Goal: Task Accomplishment & Management: Use online tool/utility

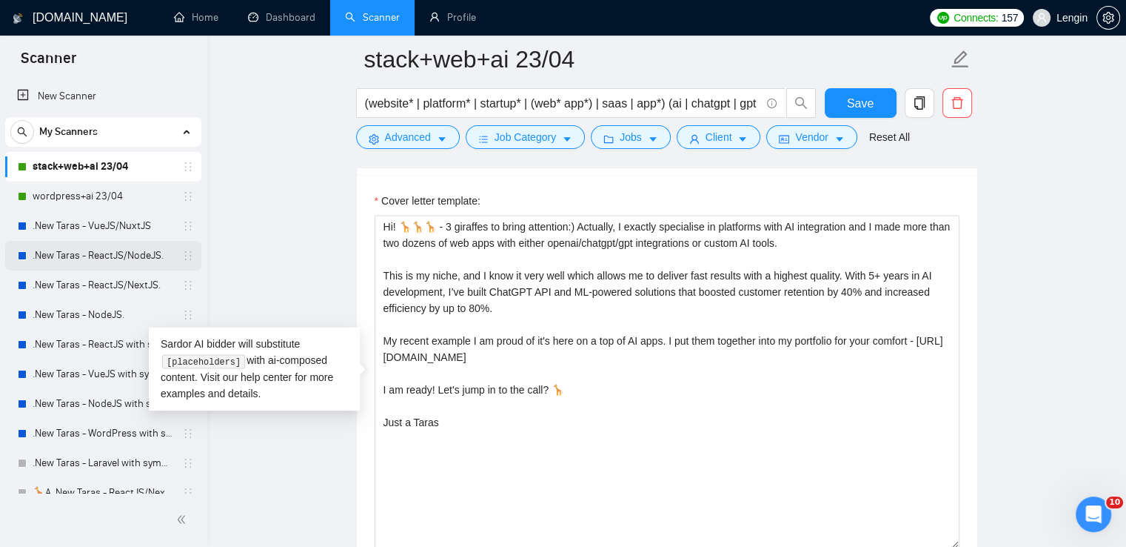
click at [132, 255] on link ".New Taras - ReactJS/NodeJS." at bounding box center [103, 256] width 141 height 30
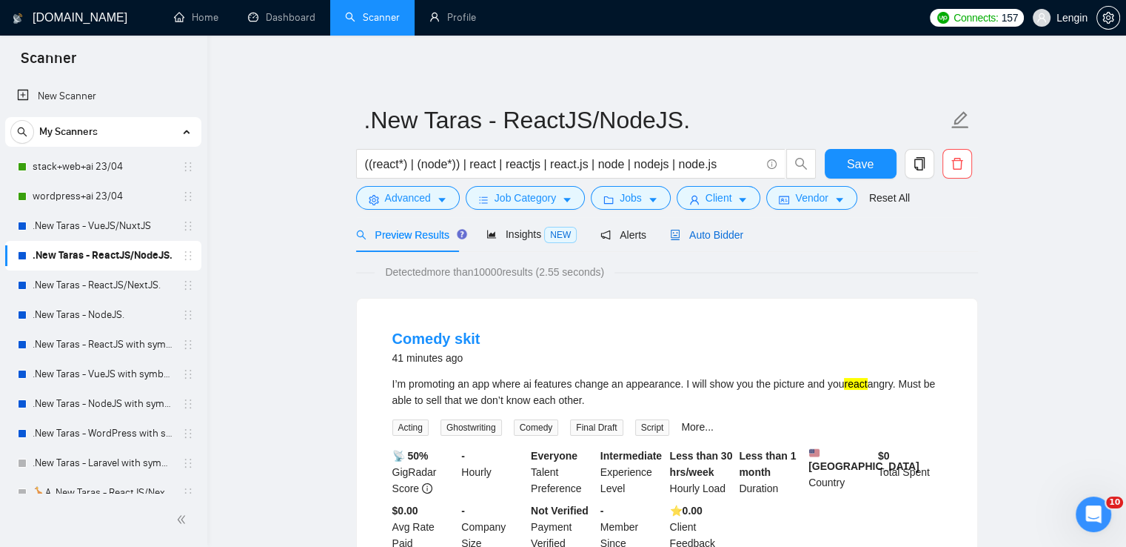
click at [709, 239] on span "Auto Bidder" at bounding box center [706, 235] width 73 height 12
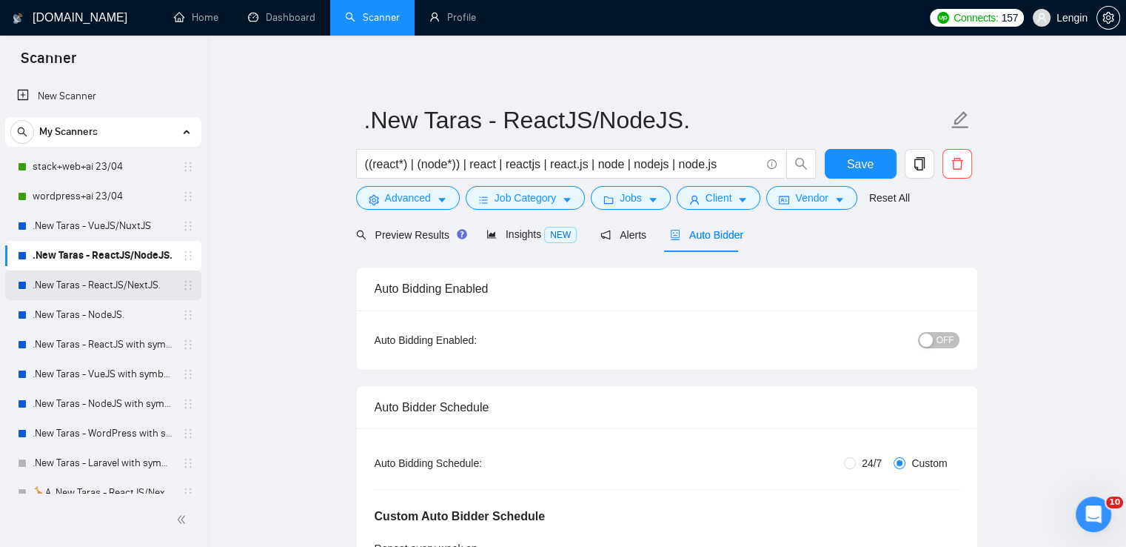
click at [124, 285] on link ".New Taras - ReactJS/NextJS." at bounding box center [103, 285] width 141 height 30
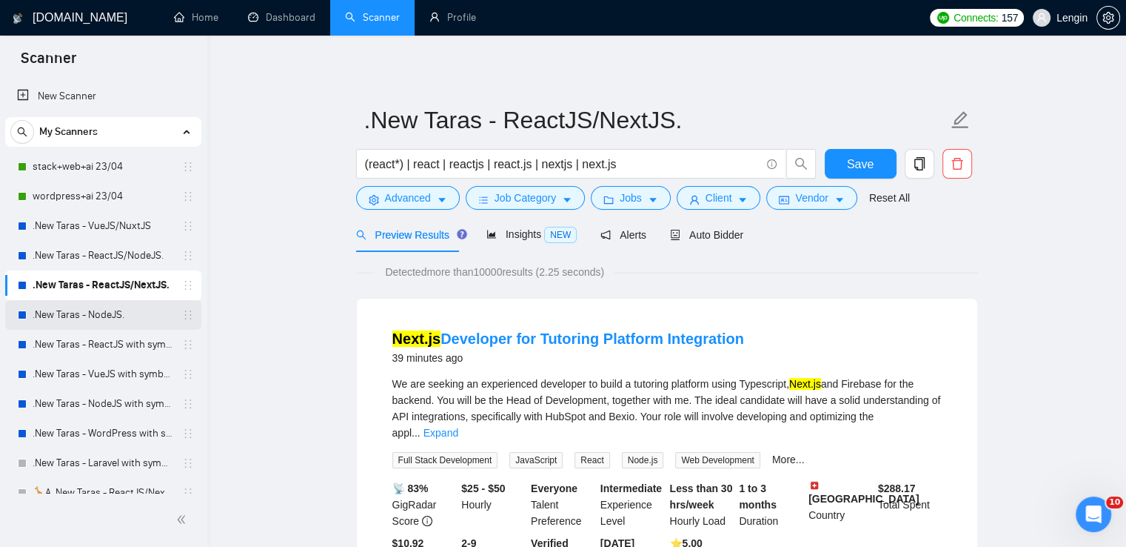
click at [116, 321] on link ".New Taras - NodeJS." at bounding box center [103, 315] width 141 height 30
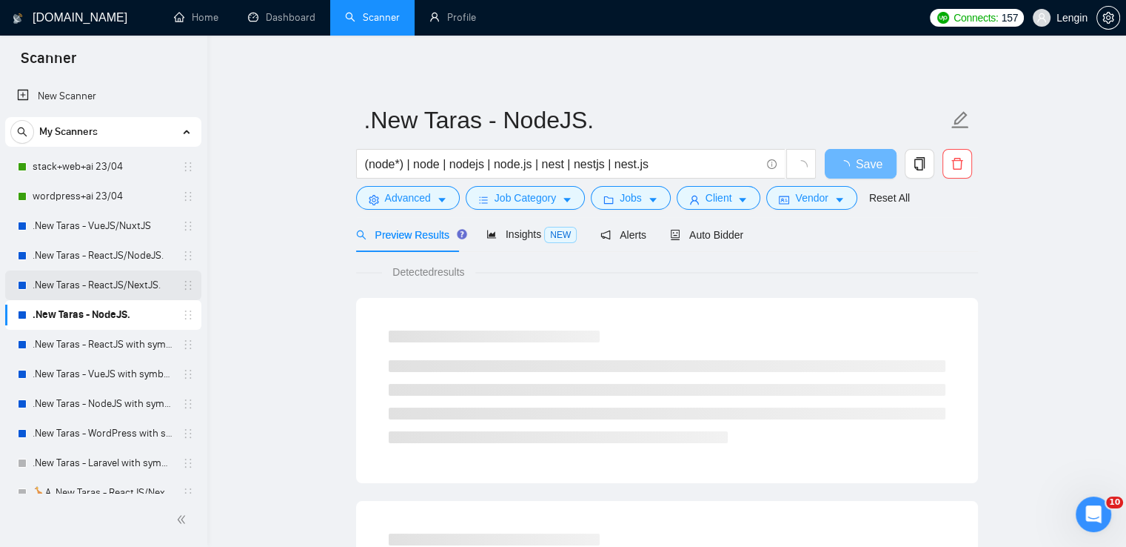
click at [138, 288] on link ".New Taras - ReactJS/NextJS." at bounding box center [103, 285] width 141 height 30
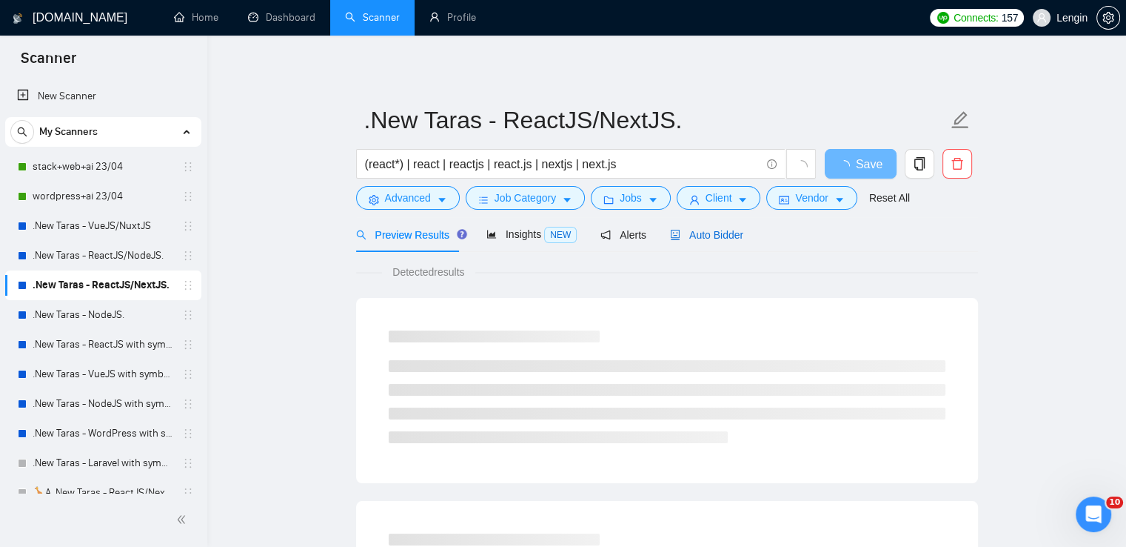
click at [693, 240] on span "Auto Bidder" at bounding box center [706, 235] width 73 height 12
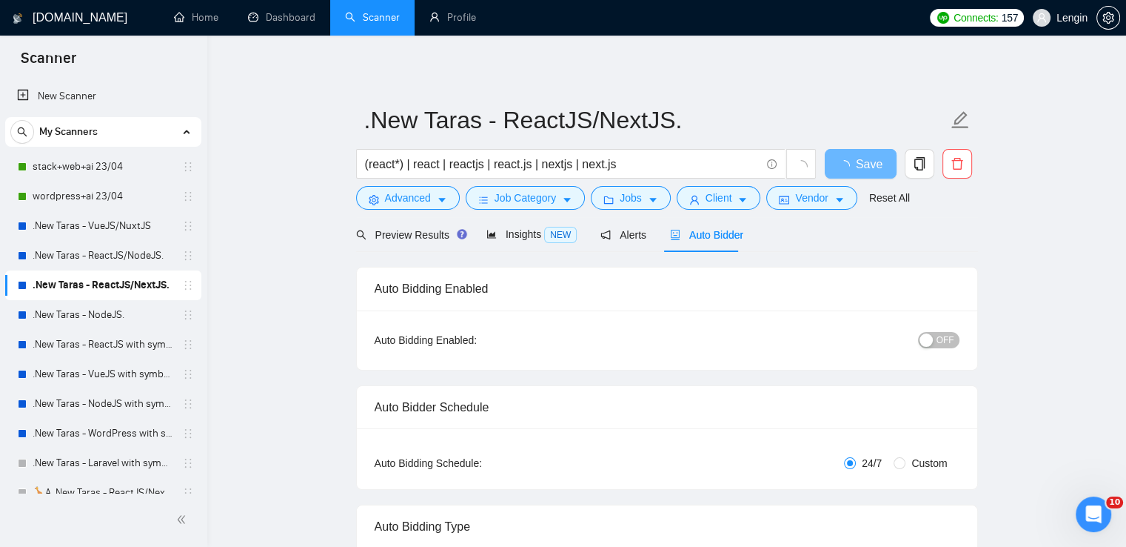
radio input "false"
radio input "true"
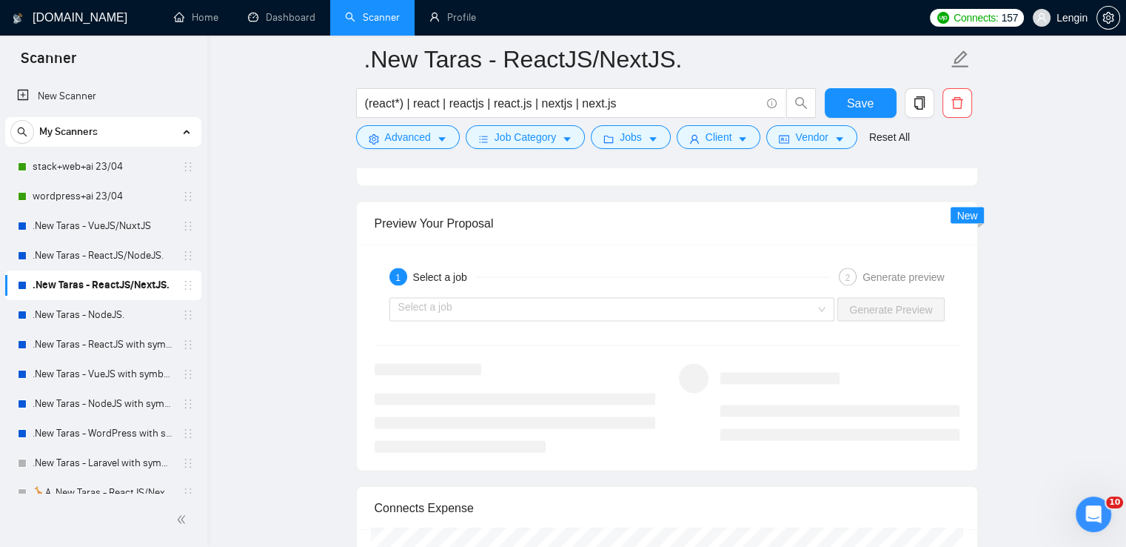
scroll to position [3207, 0]
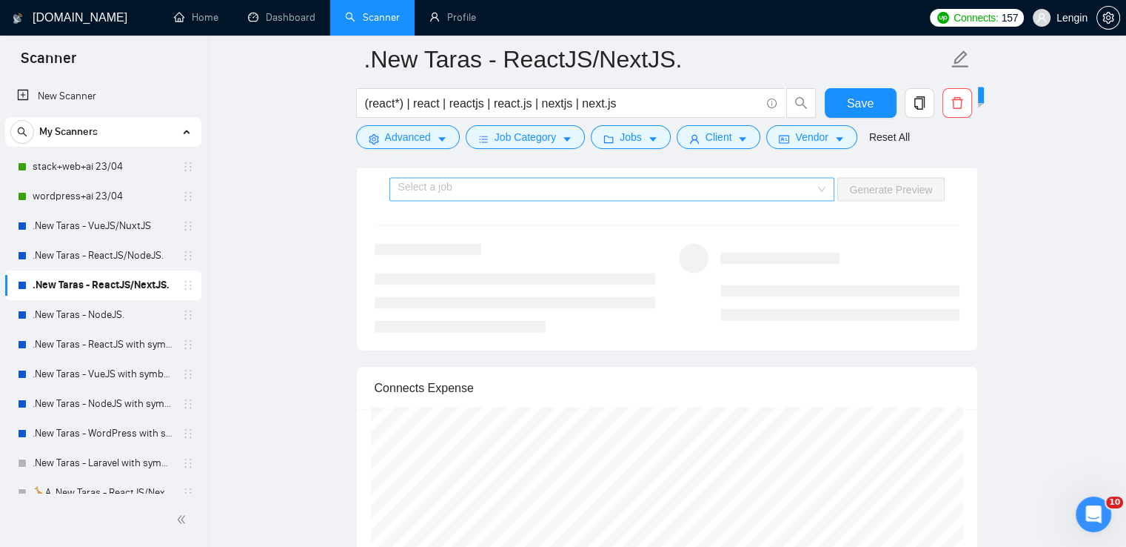
click at [829, 185] on div "Select a job" at bounding box center [613, 190] width 446 height 24
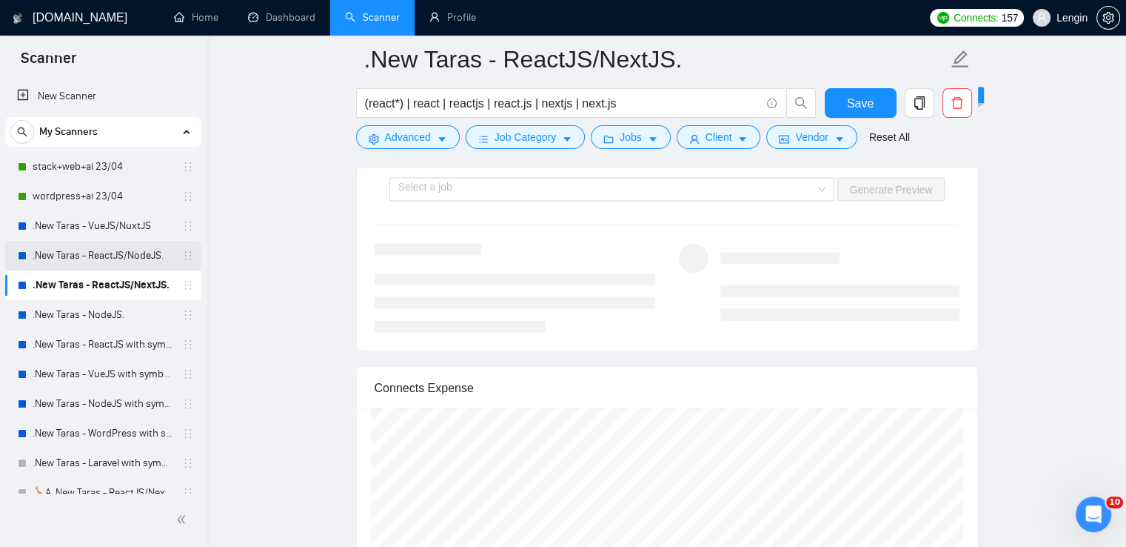
click at [153, 258] on link ".New Taras - ReactJS/NodeJS." at bounding box center [103, 256] width 141 height 30
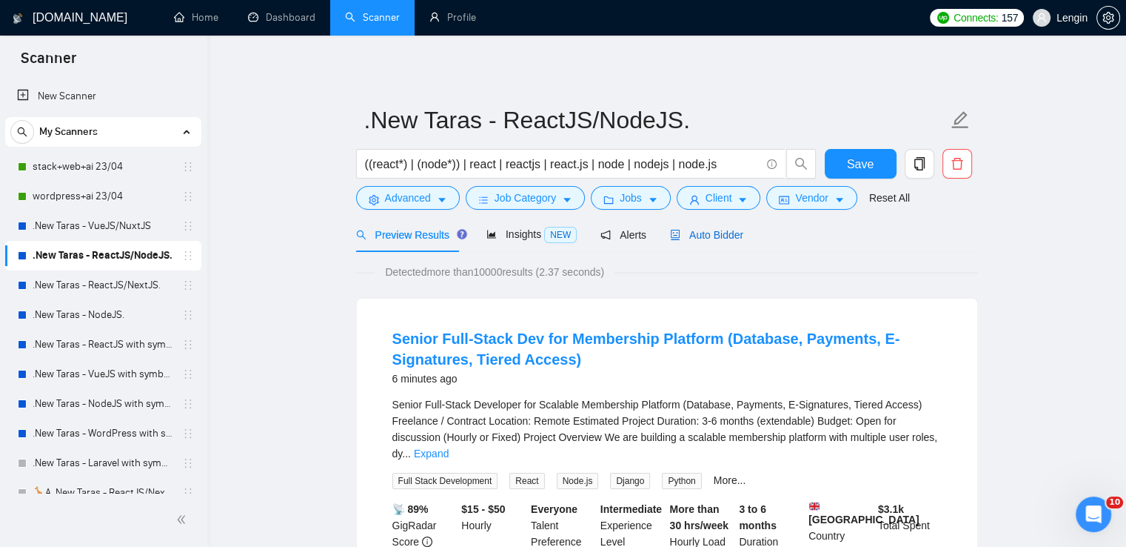
click at [693, 233] on span "Auto Bidder" at bounding box center [706, 235] width 73 height 12
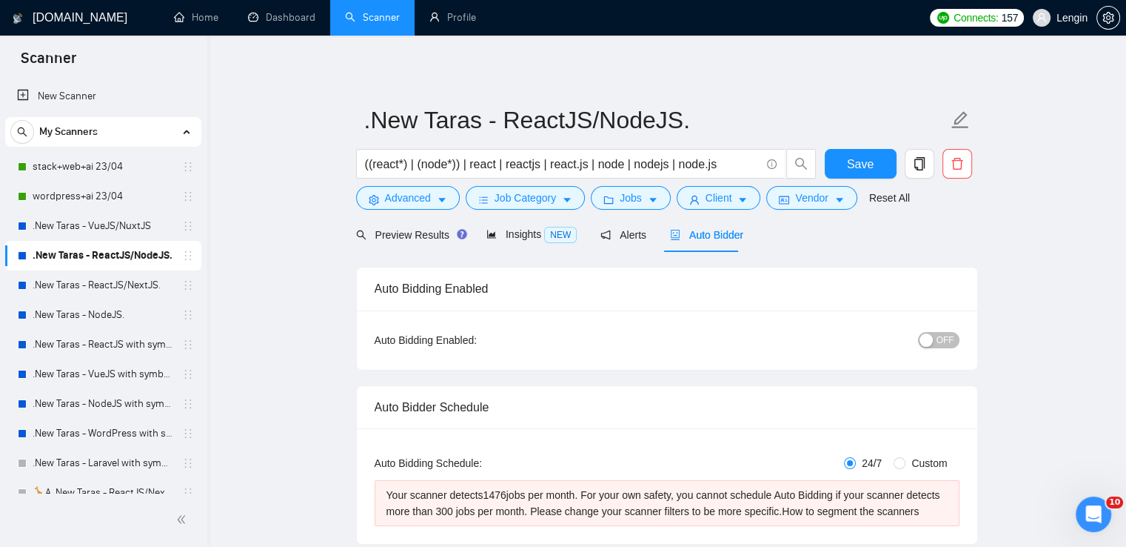
radio input "false"
radio input "true"
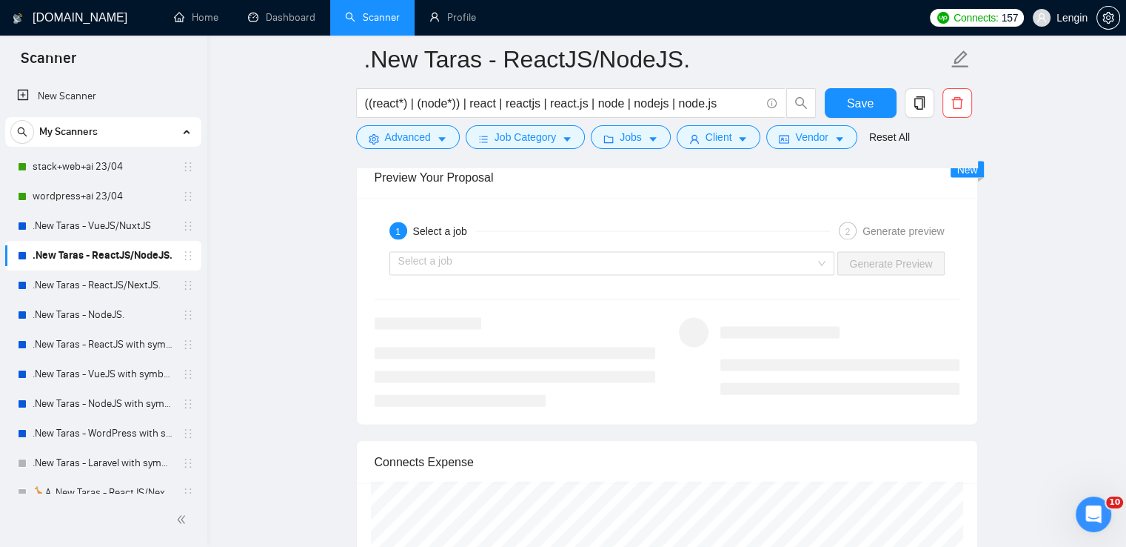
scroll to position [3137, 0]
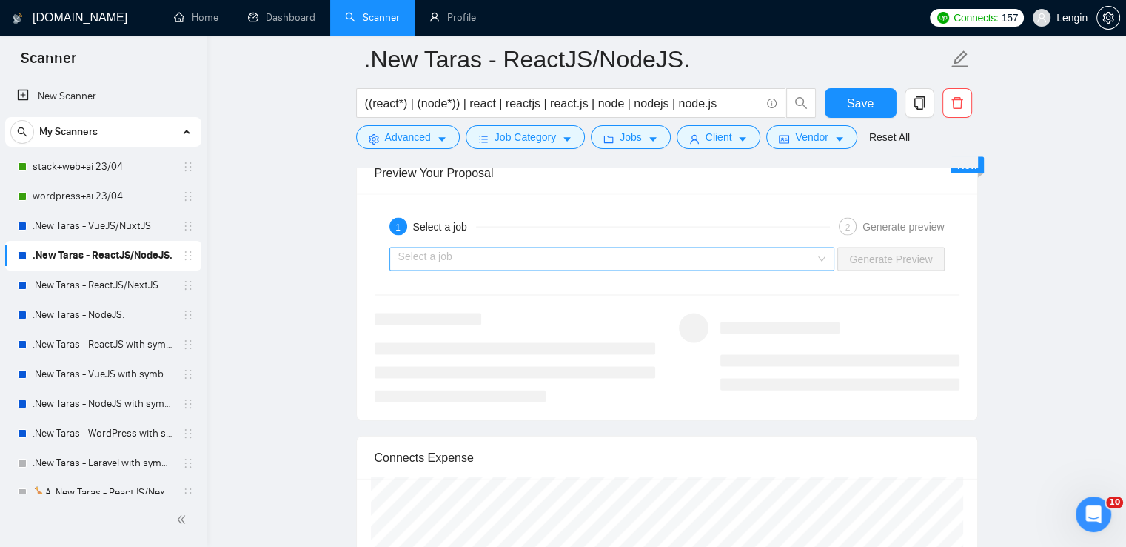
click at [815, 258] on input "search" at bounding box center [607, 259] width 418 height 22
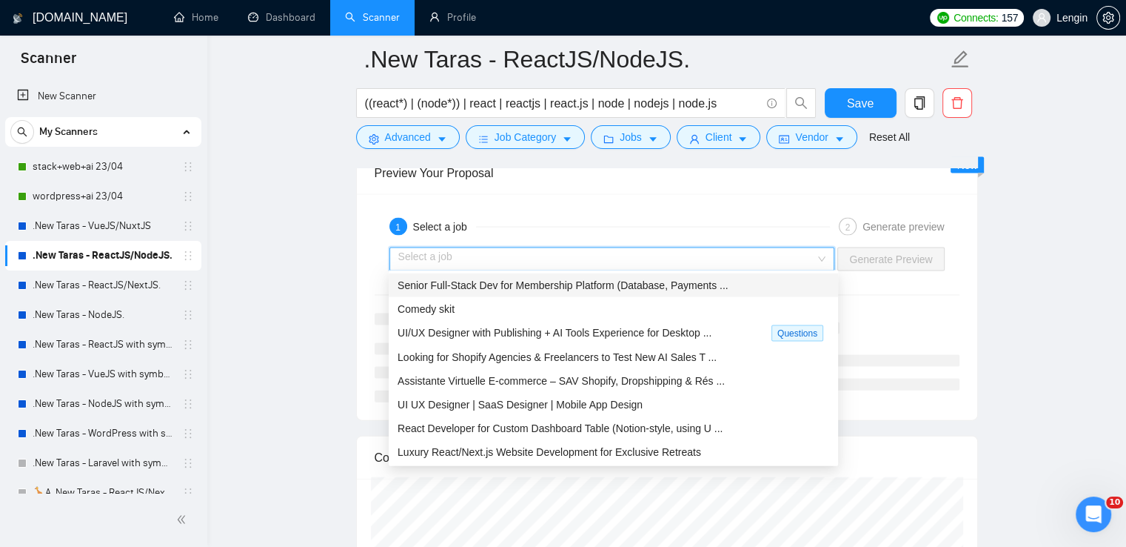
click at [695, 291] on span "Senior Full-Stack Dev for Membership Platform (Database, Payments ..." at bounding box center [563, 285] width 331 height 12
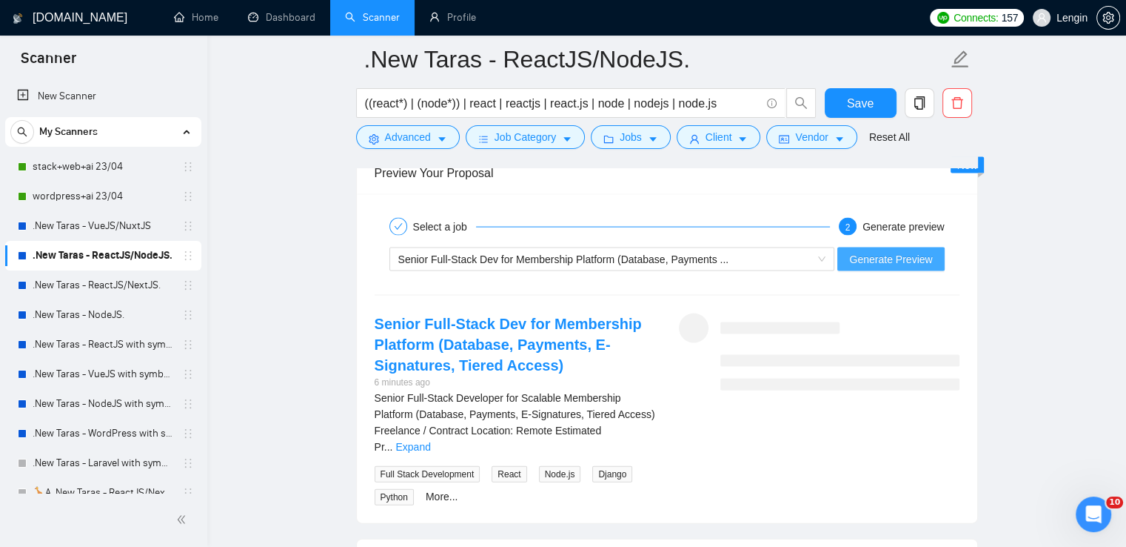
click at [910, 252] on span "Generate Preview" at bounding box center [890, 259] width 83 height 16
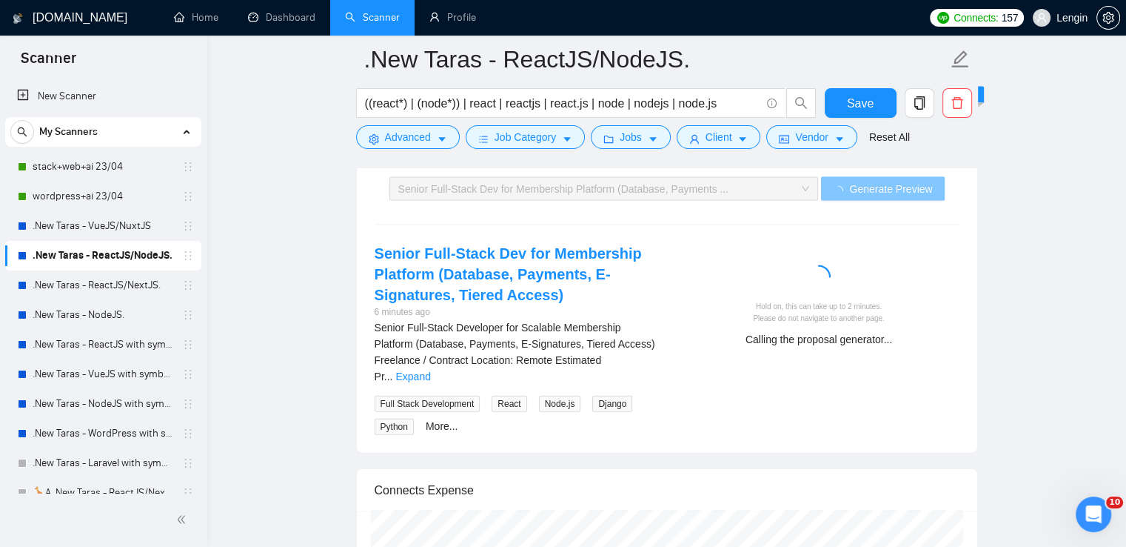
scroll to position [3210, 0]
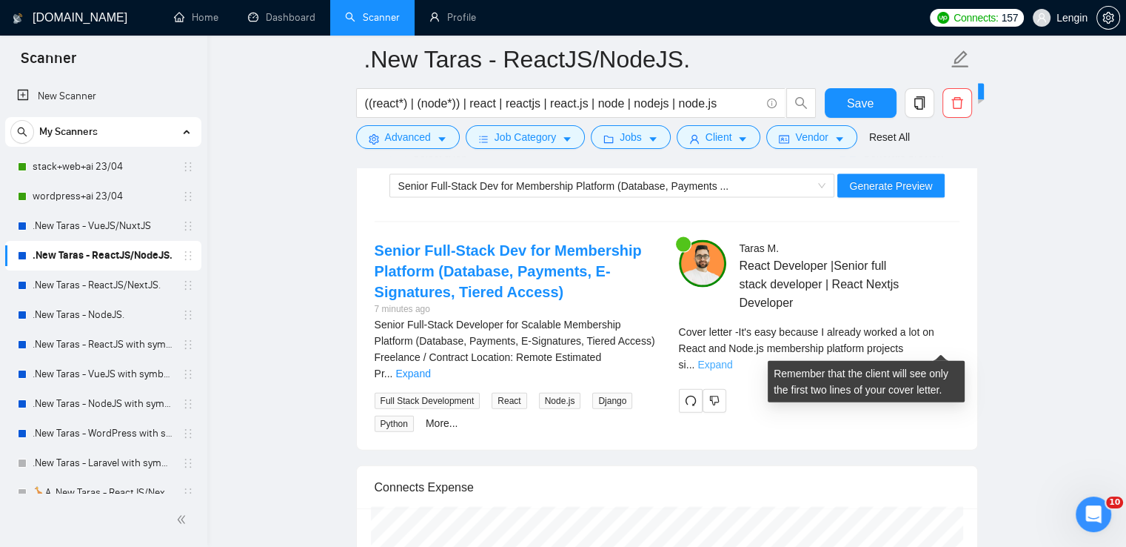
click at [732, 358] on link "Expand" at bounding box center [715, 364] width 35 height 12
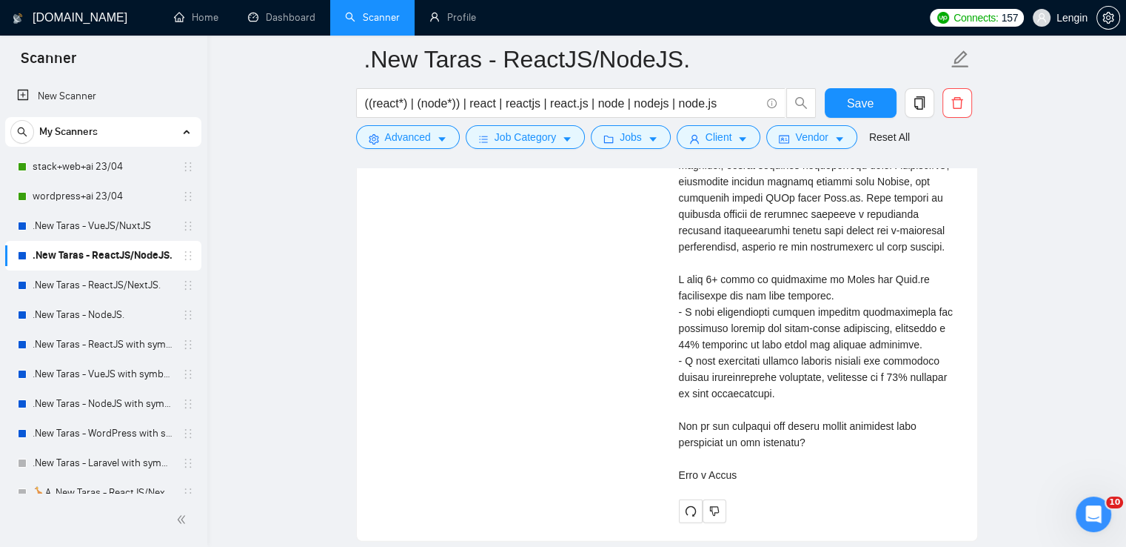
scroll to position [3574, 0]
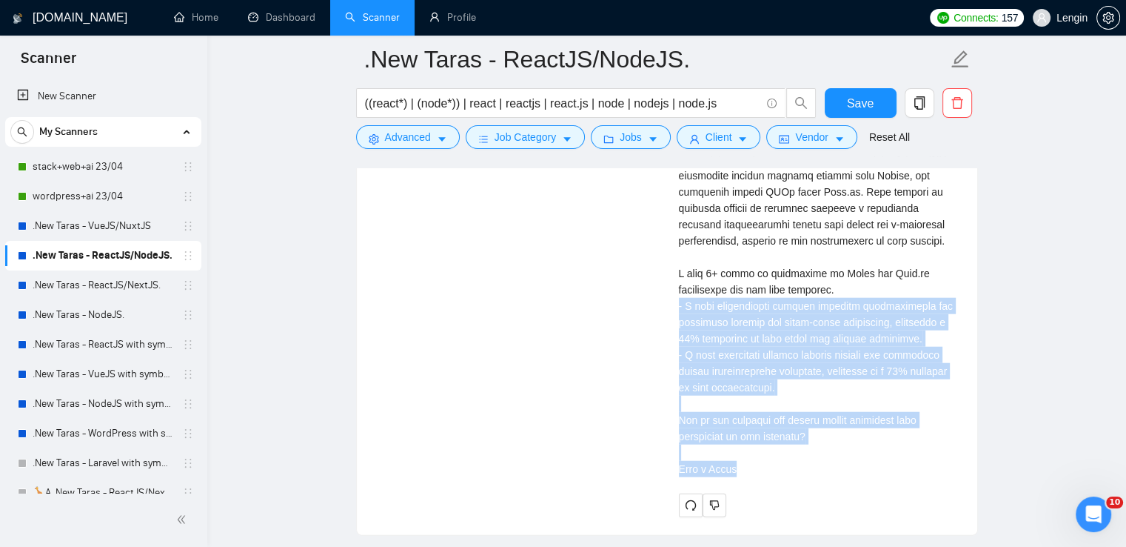
drag, startPoint x: 673, startPoint y: 303, endPoint x: 774, endPoint y: 466, distance: 191.5
click at [774, 466] on div "[PERSON_NAME] React Developer |Senior full stack developer | React Nextjs Devel…" at bounding box center [819, 196] width 304 height 641
copy div "I have successfully managed database architectures and optimized queries for la…"
